Goal: Information Seeking & Learning: Learn about a topic

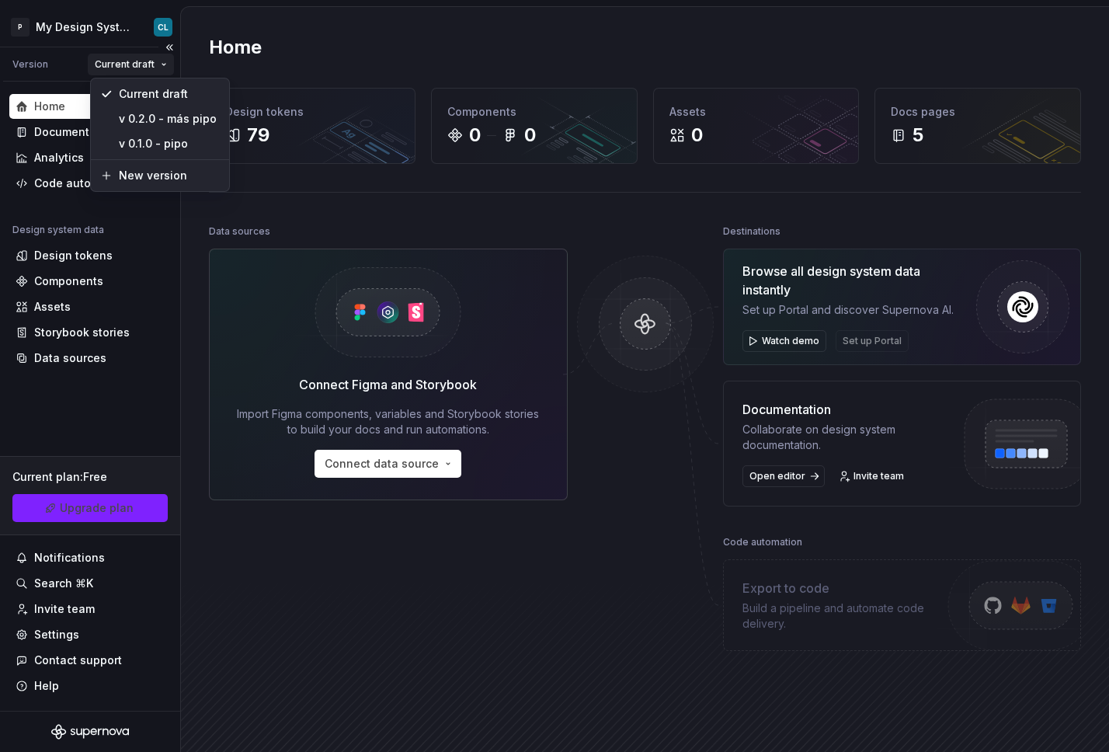
click at [151, 59] on html "P My Design System CL Version Current draft Home Documentation Analytics Code a…" at bounding box center [554, 376] width 1109 height 752
click at [109, 35] on html "P My Design System CL Version Current draft Home Documentation Analytics Code a…" at bounding box center [554, 376] width 1109 height 752
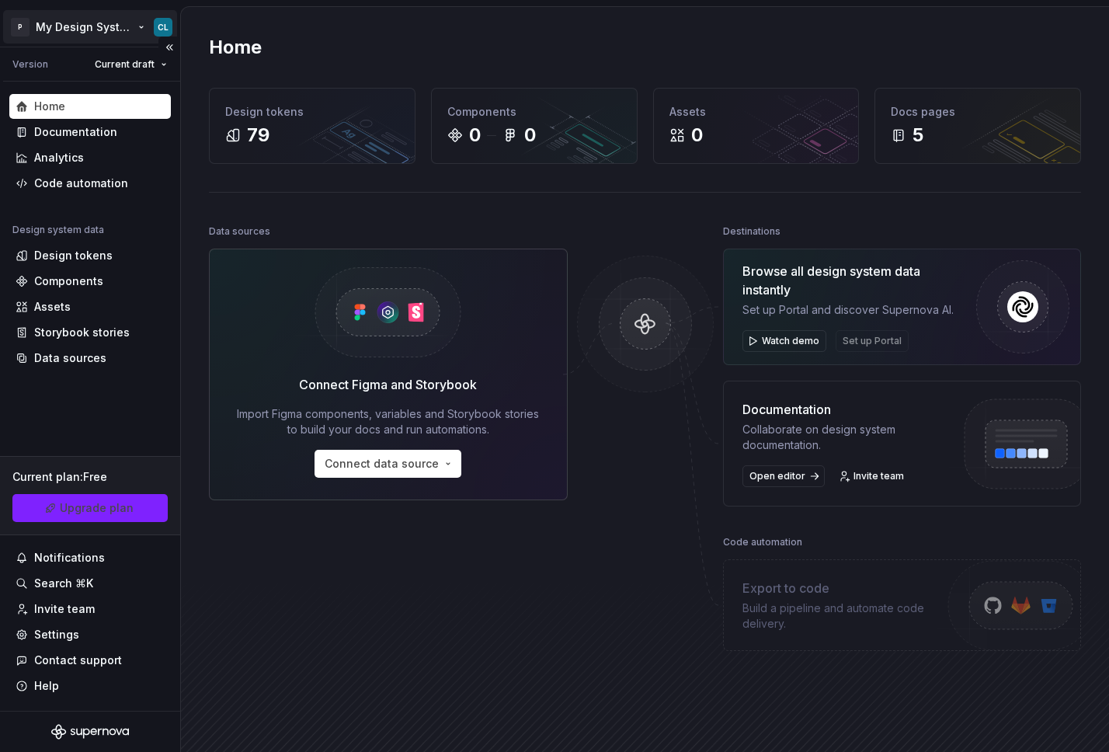
click at [114, 30] on html "P My Design System CL Version Current draft Home Documentation Analytics Code a…" at bounding box center [554, 376] width 1109 height 752
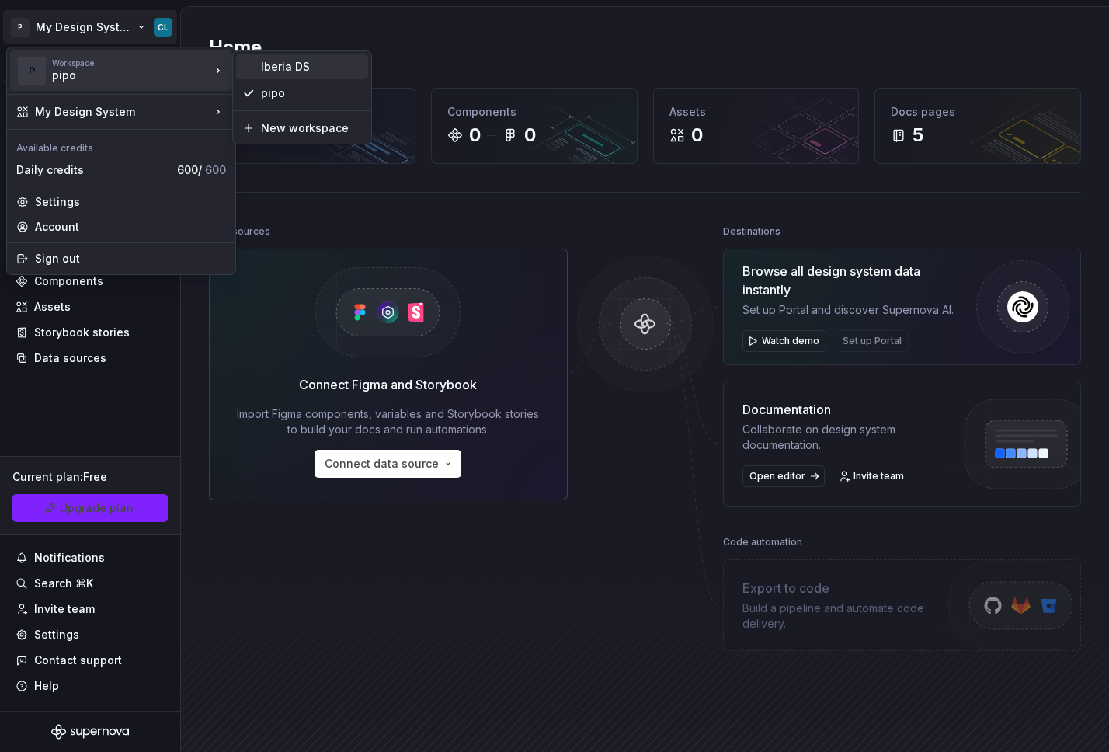
click at [301, 72] on div "Iberia DS" at bounding box center [311, 67] width 101 height 16
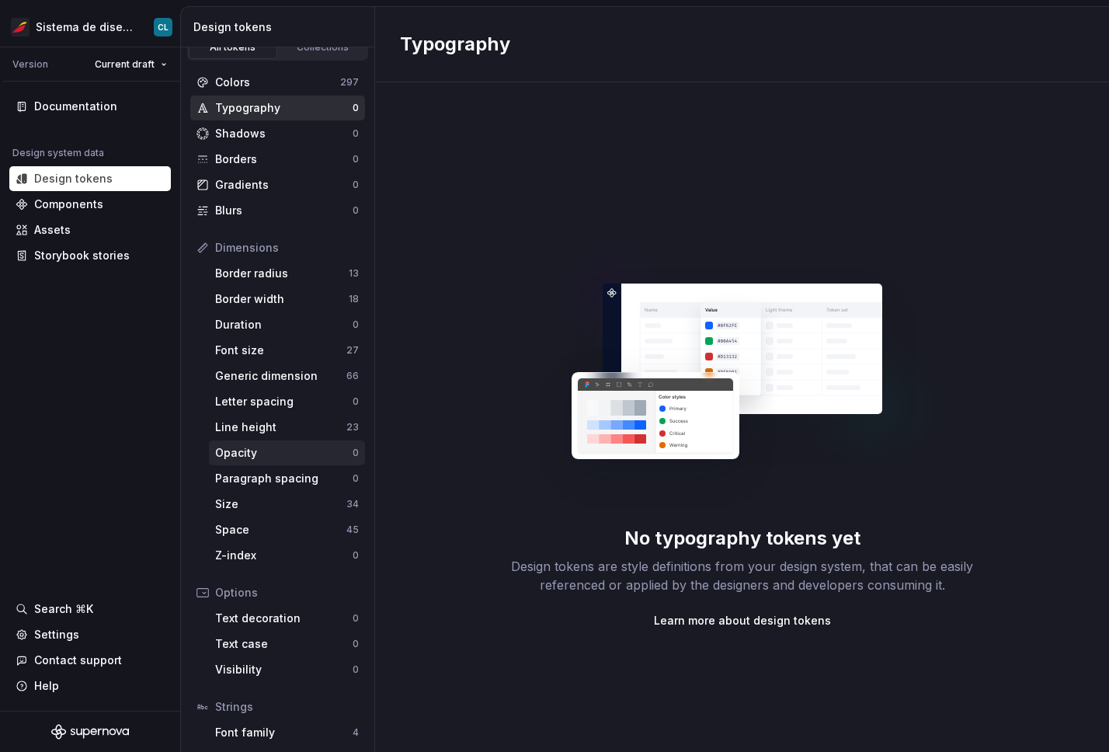
scroll to position [30, 0]
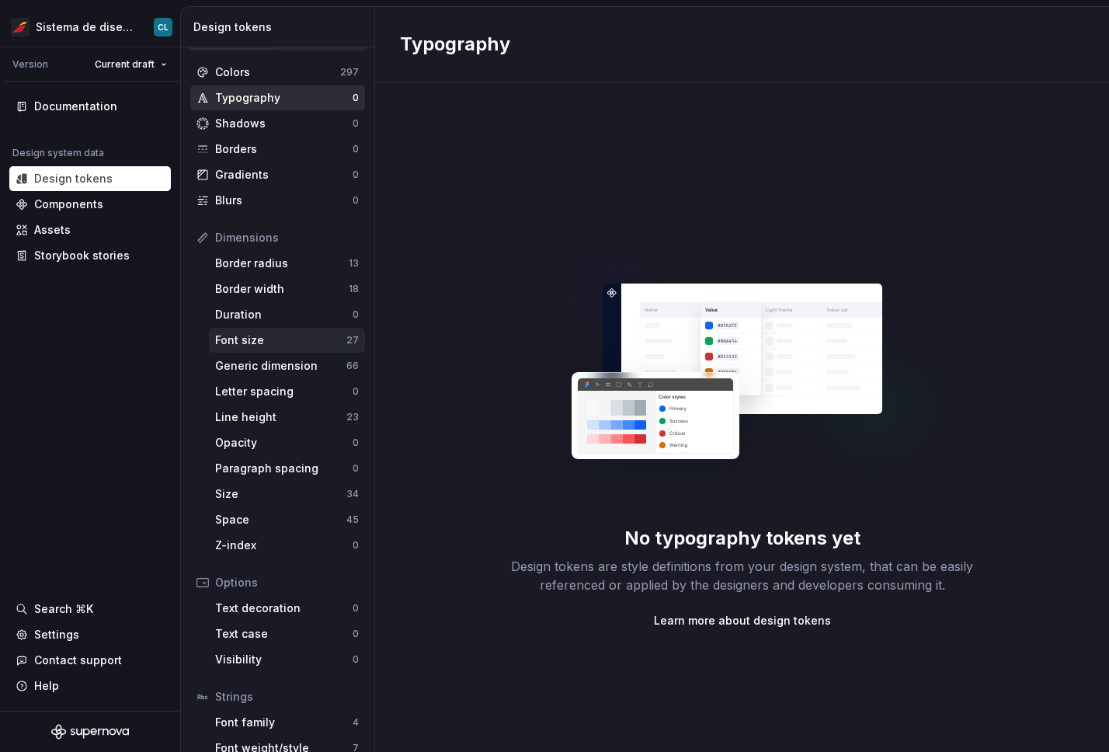
click at [257, 341] on div "Font size" at bounding box center [280, 340] width 131 height 16
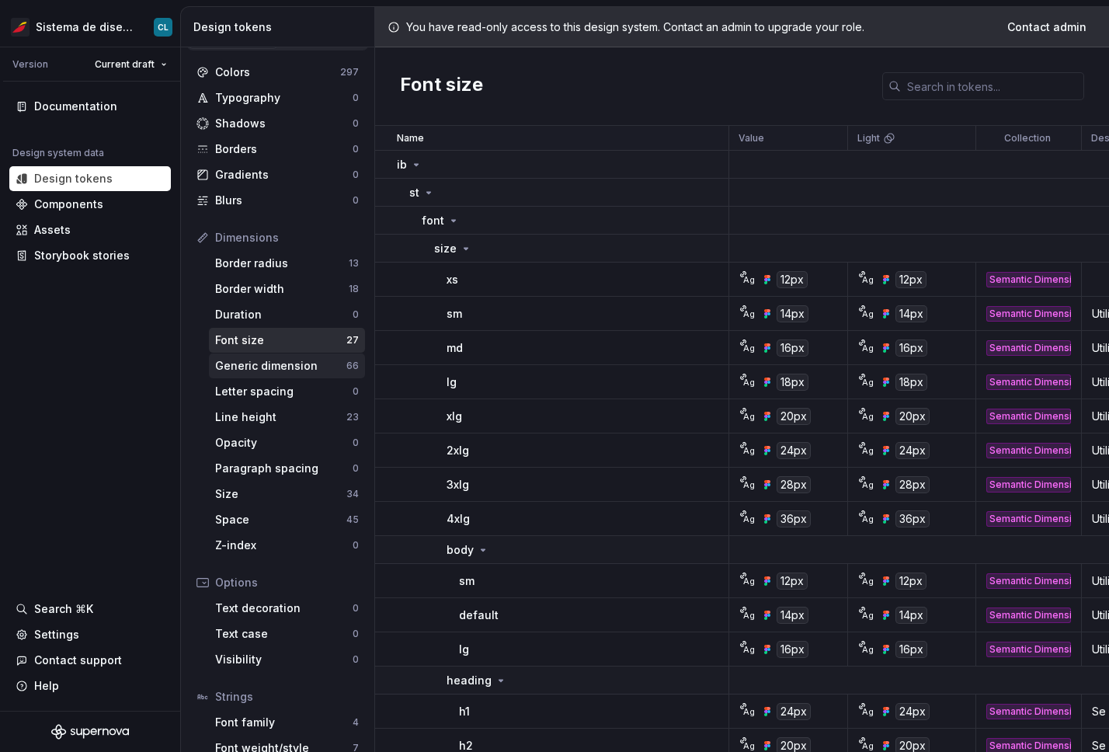
click at [260, 362] on div "Generic dimension" at bounding box center [280, 366] width 131 height 16
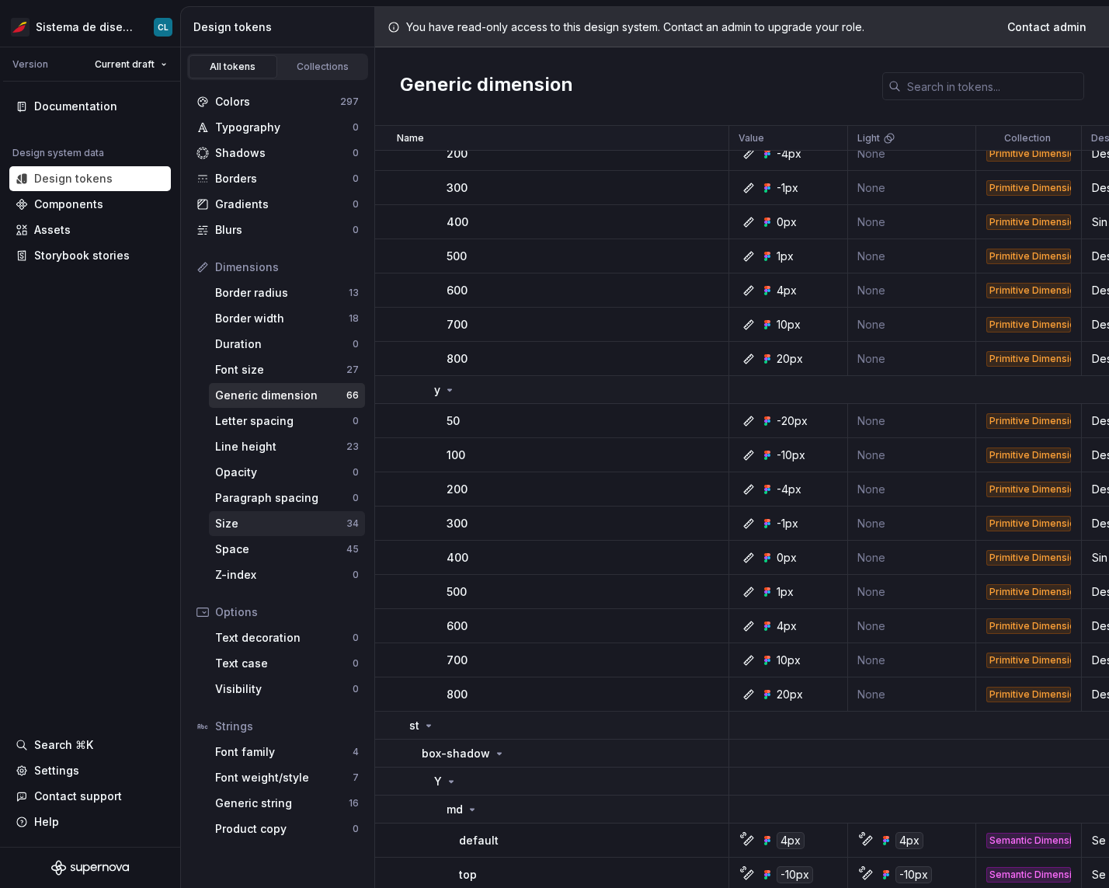
click at [269, 524] on div "Size" at bounding box center [280, 524] width 131 height 16
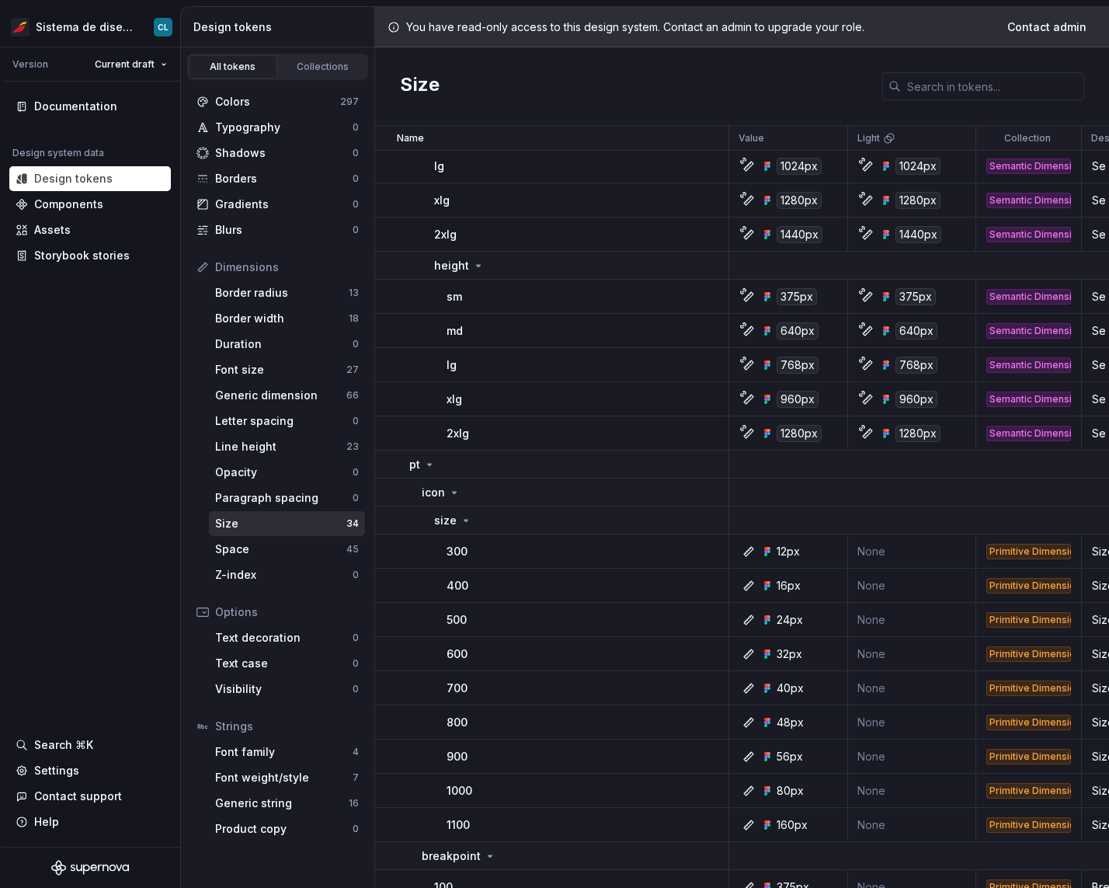
scroll to position [431, 0]
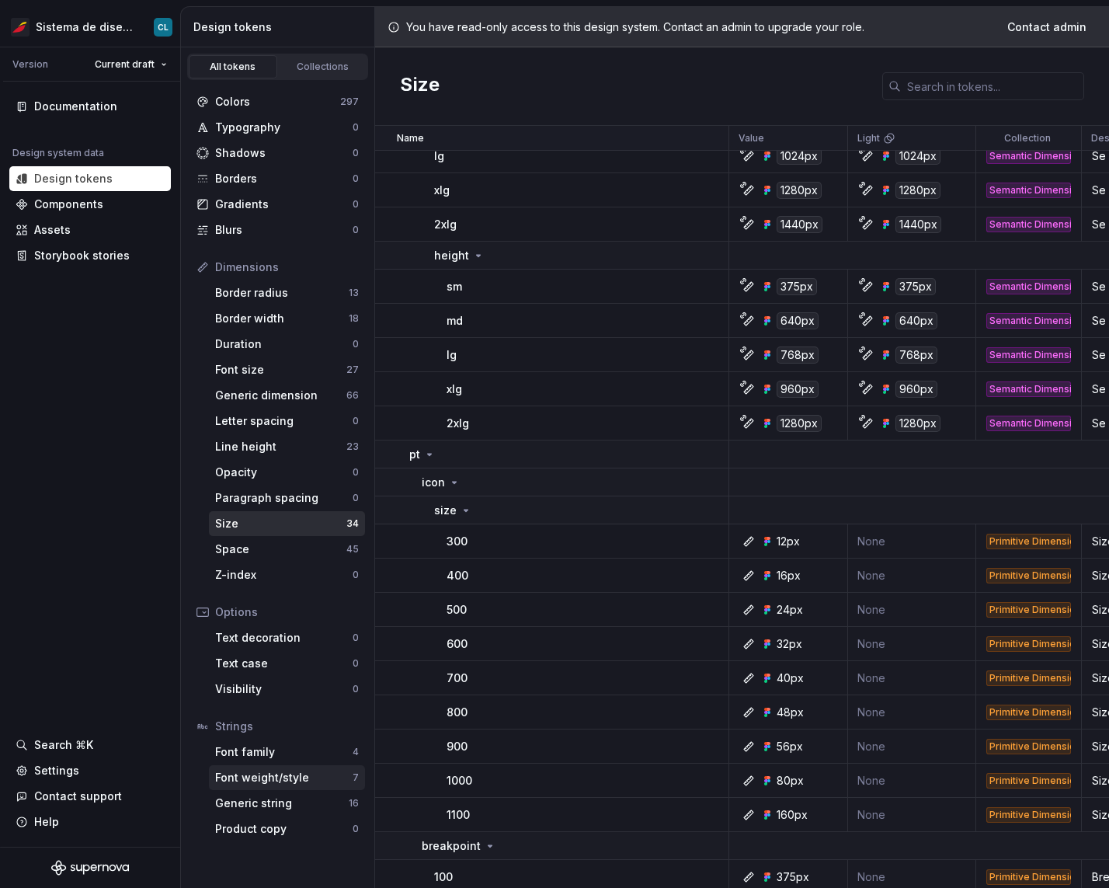
click at [300, 751] on div "Font weight/style" at bounding box center [283, 778] width 137 height 16
